Goal: Check status: Check status

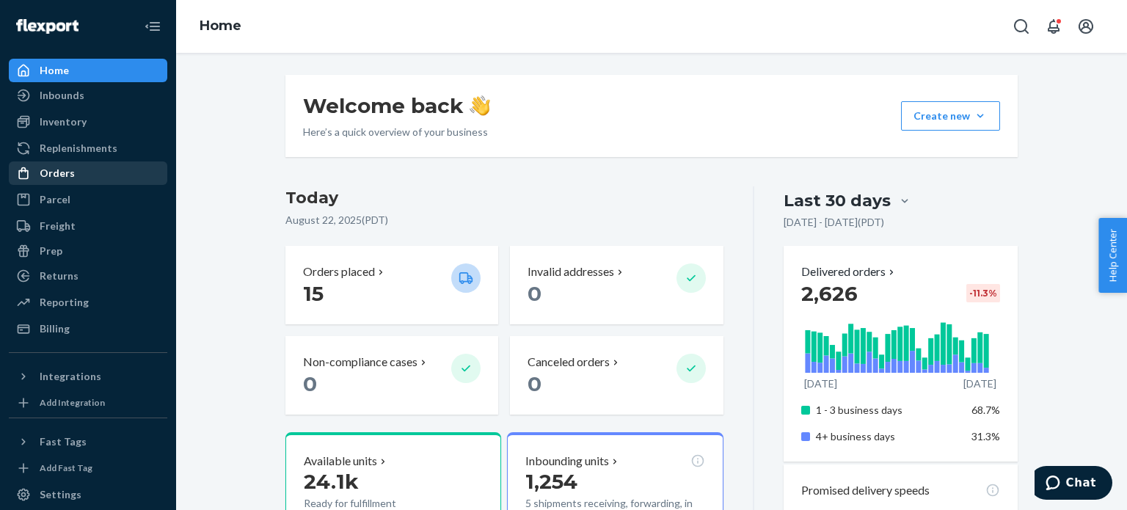
click at [74, 180] on div "Orders" at bounding box center [88, 173] width 156 height 21
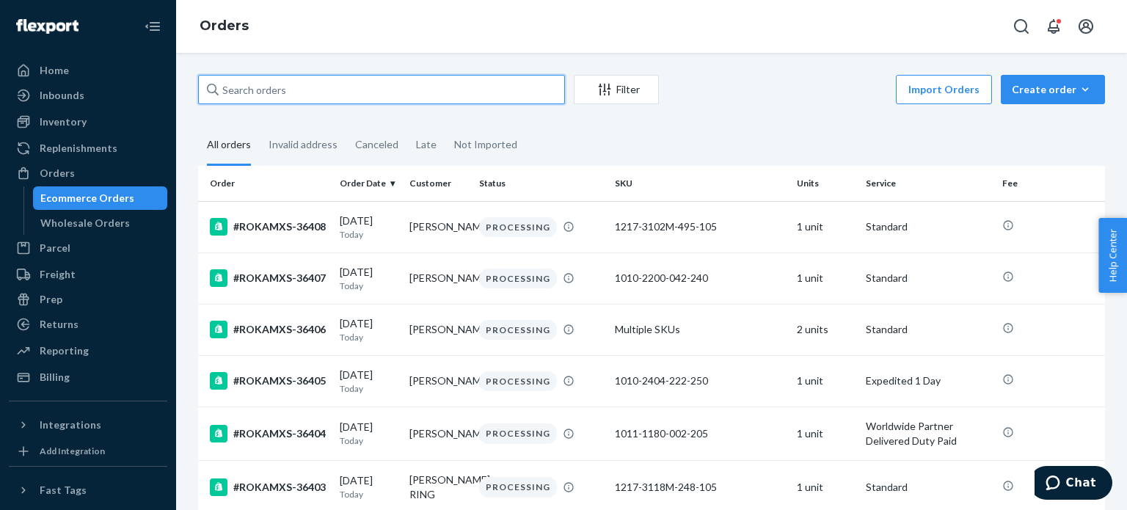
click at [464, 98] on input "text" at bounding box center [381, 89] width 367 height 29
paste input "133984937"
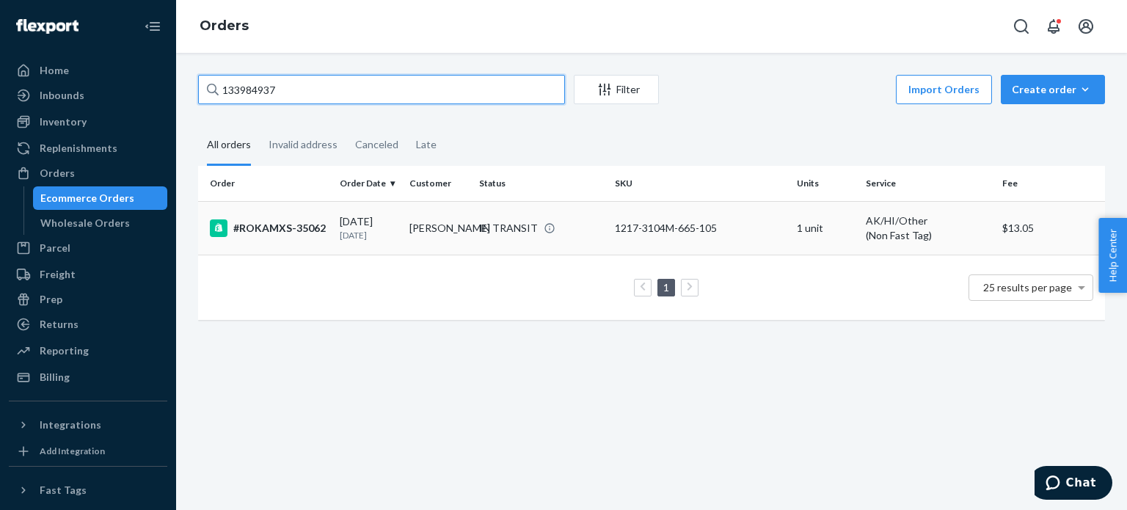
type input "133984937"
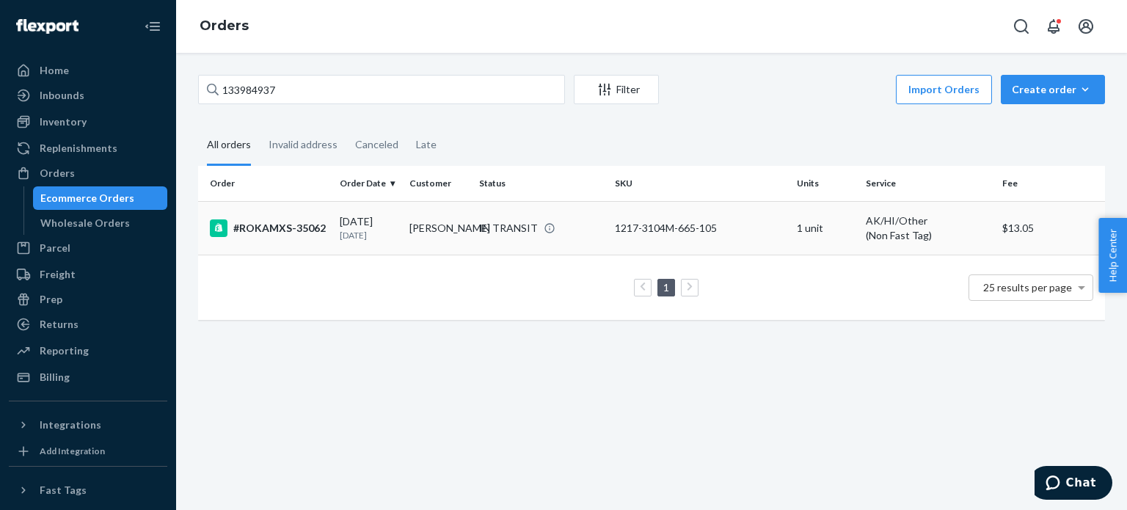
click at [330, 241] on td "#ROKAMXS-35062" at bounding box center [266, 228] width 136 height 54
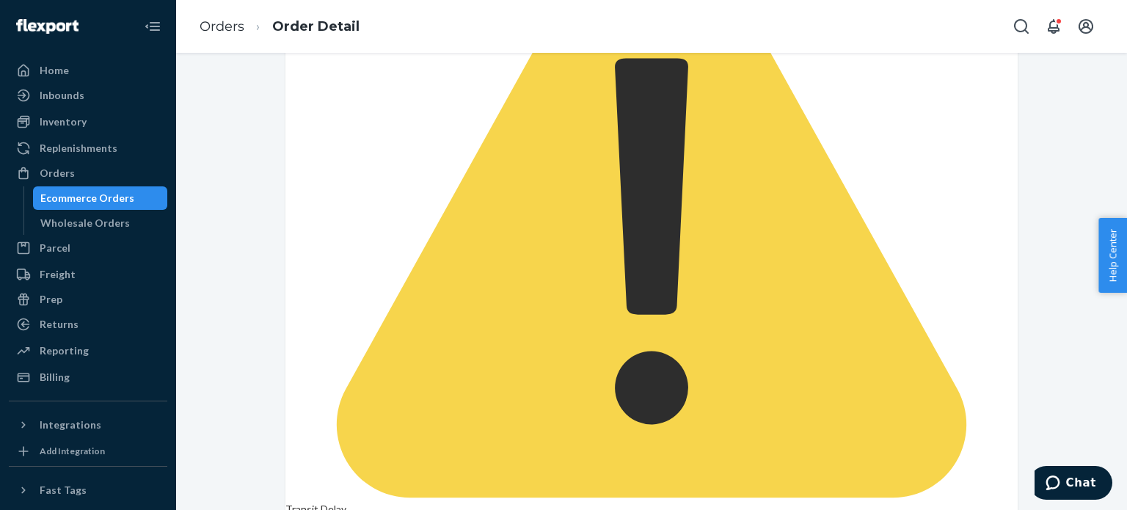
scroll to position [380, 0]
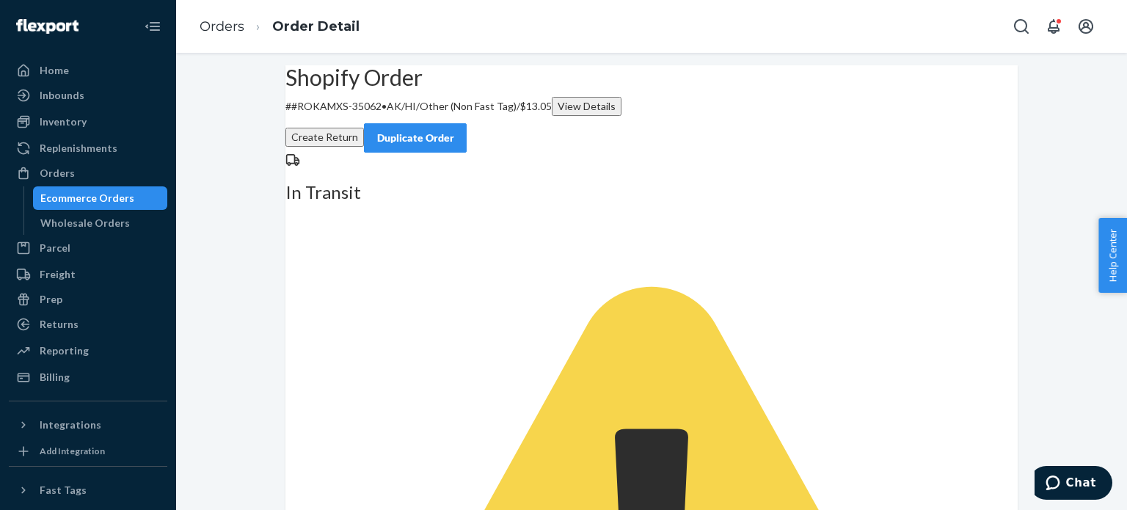
scroll to position [0, 0]
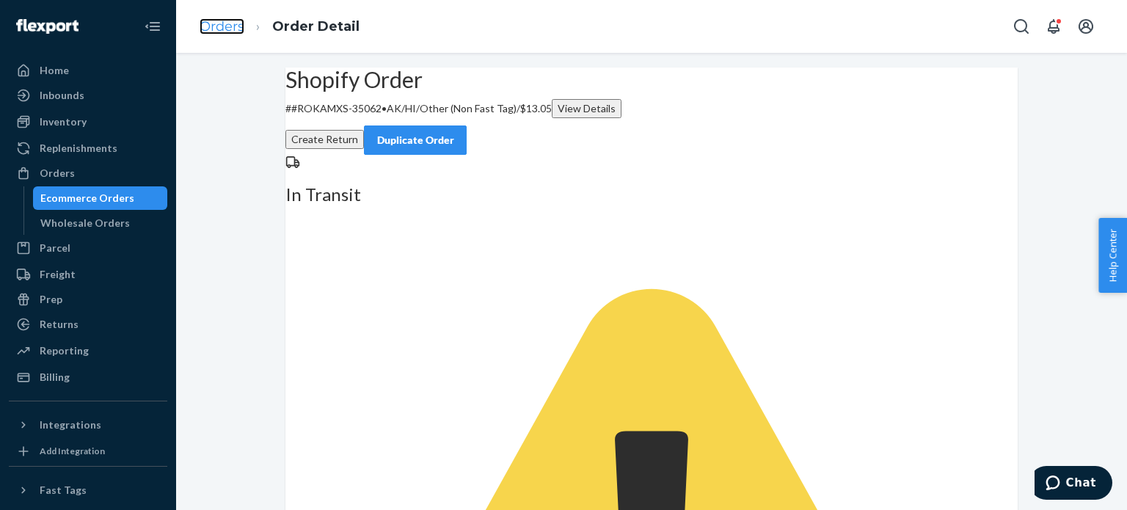
click at [236, 29] on link "Orders" at bounding box center [222, 26] width 45 height 16
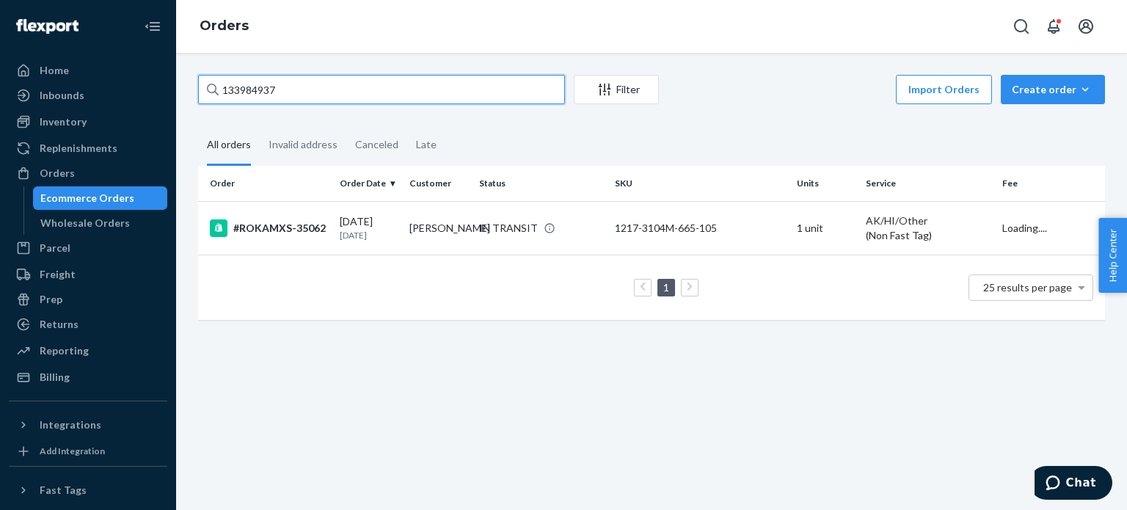
click at [338, 100] on input "133984937" at bounding box center [381, 89] width 367 height 29
paste input "4001514"
type input "134001514"
click at [361, 93] on input "134001514" at bounding box center [381, 89] width 367 height 29
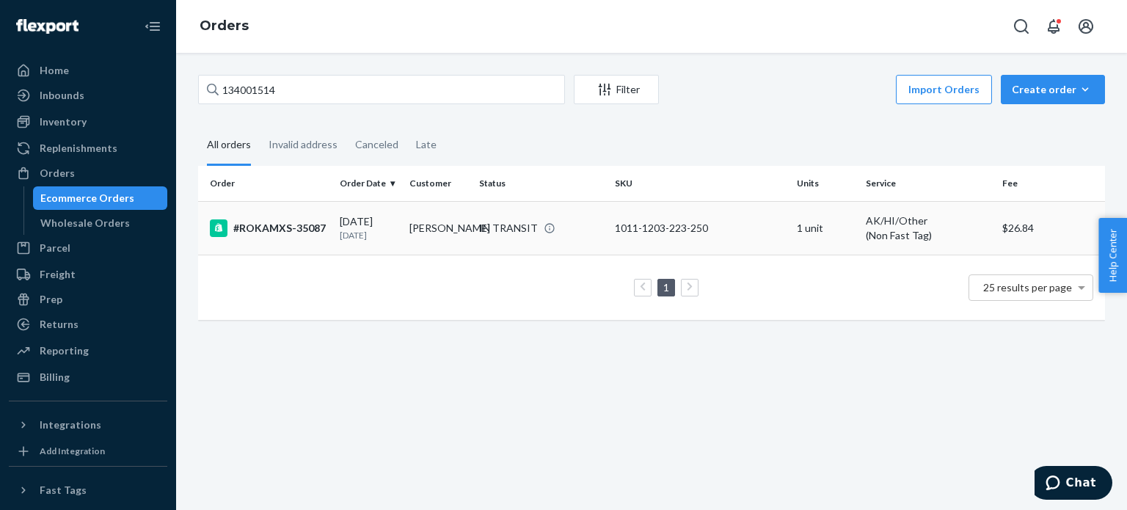
click at [316, 238] on td "#ROKAMXS-35087" at bounding box center [266, 228] width 136 height 54
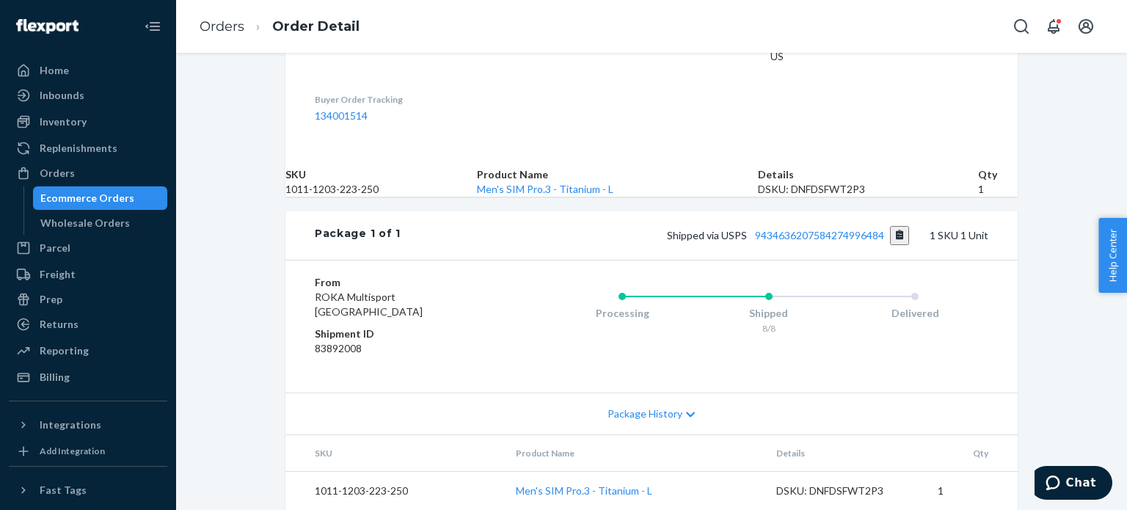
scroll to position [546, 0]
click at [816, 230] on div "Shipped via USPS 9434636207584274996484 1 SKU 1 Unit" at bounding box center [695, 235] width 588 height 19
click at [820, 227] on div "Shipped via USPS 9434636207584274996484 1 SKU 1 Unit" at bounding box center [695, 235] width 588 height 19
click at [818, 235] on link "9434636207584274996484" at bounding box center [819, 235] width 129 height 12
click at [84, 81] on link "Home" at bounding box center [88, 70] width 158 height 23
